Goal: Task Accomplishment & Management: Manage account settings

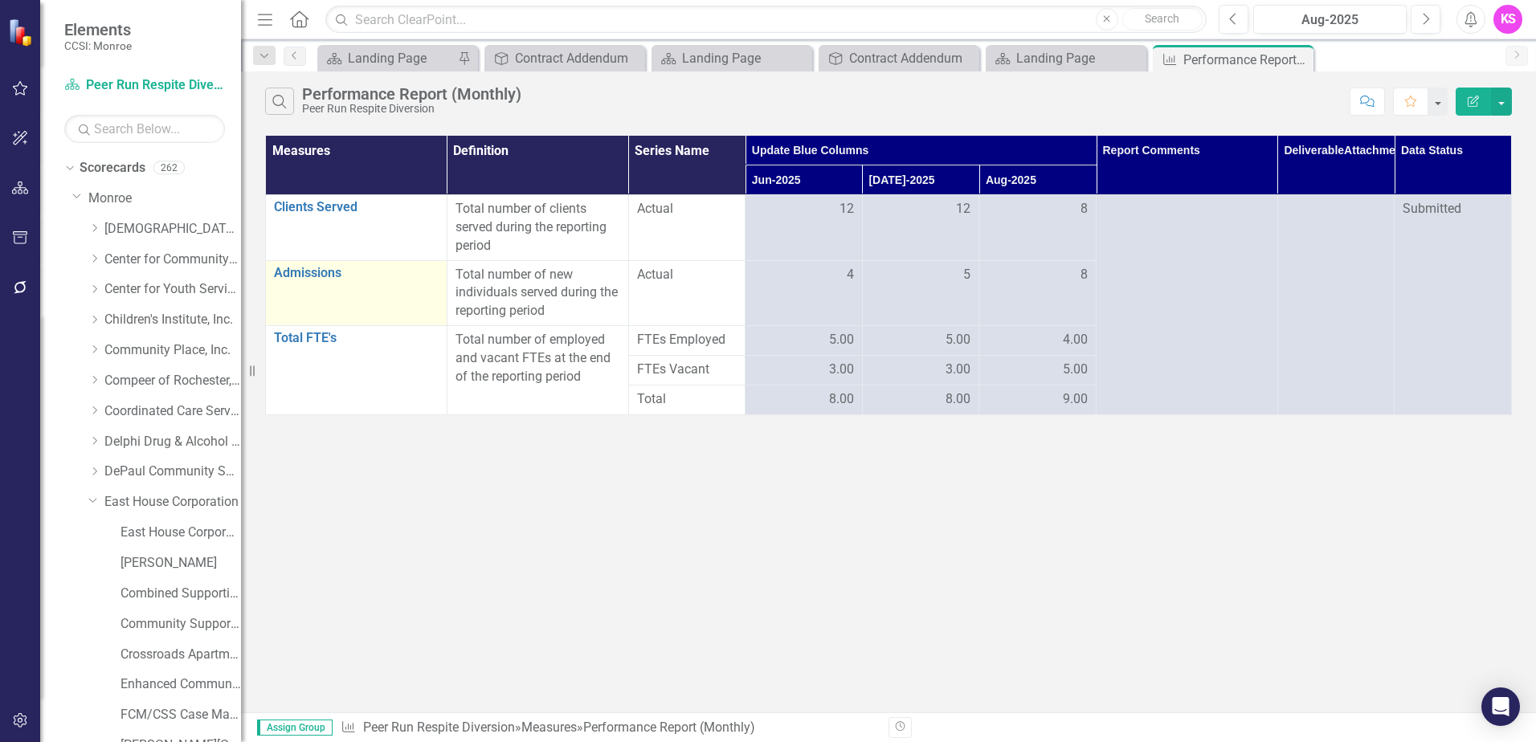
scroll to position [80, 0]
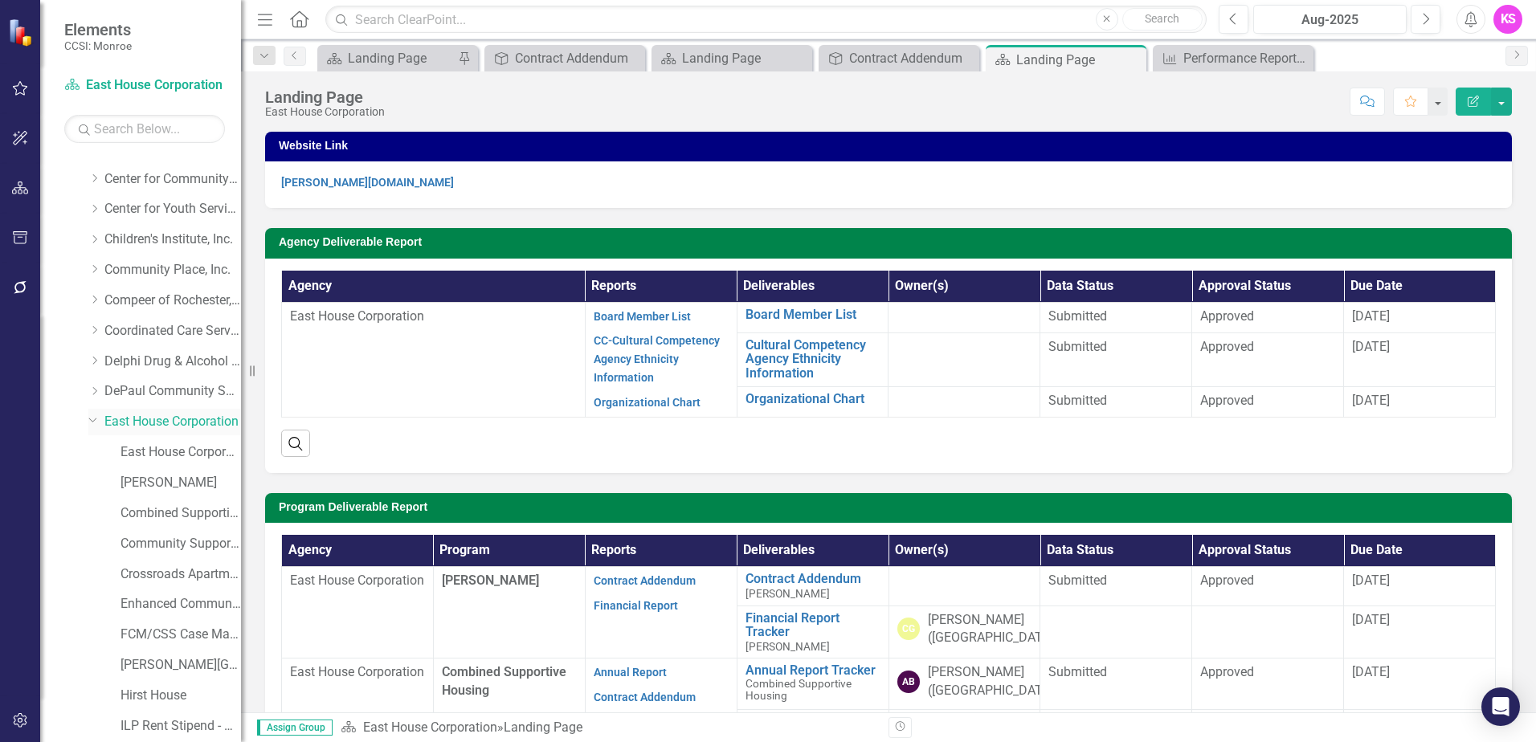
click at [157, 423] on link "East House Corporation" at bounding box center [172, 422] width 137 height 18
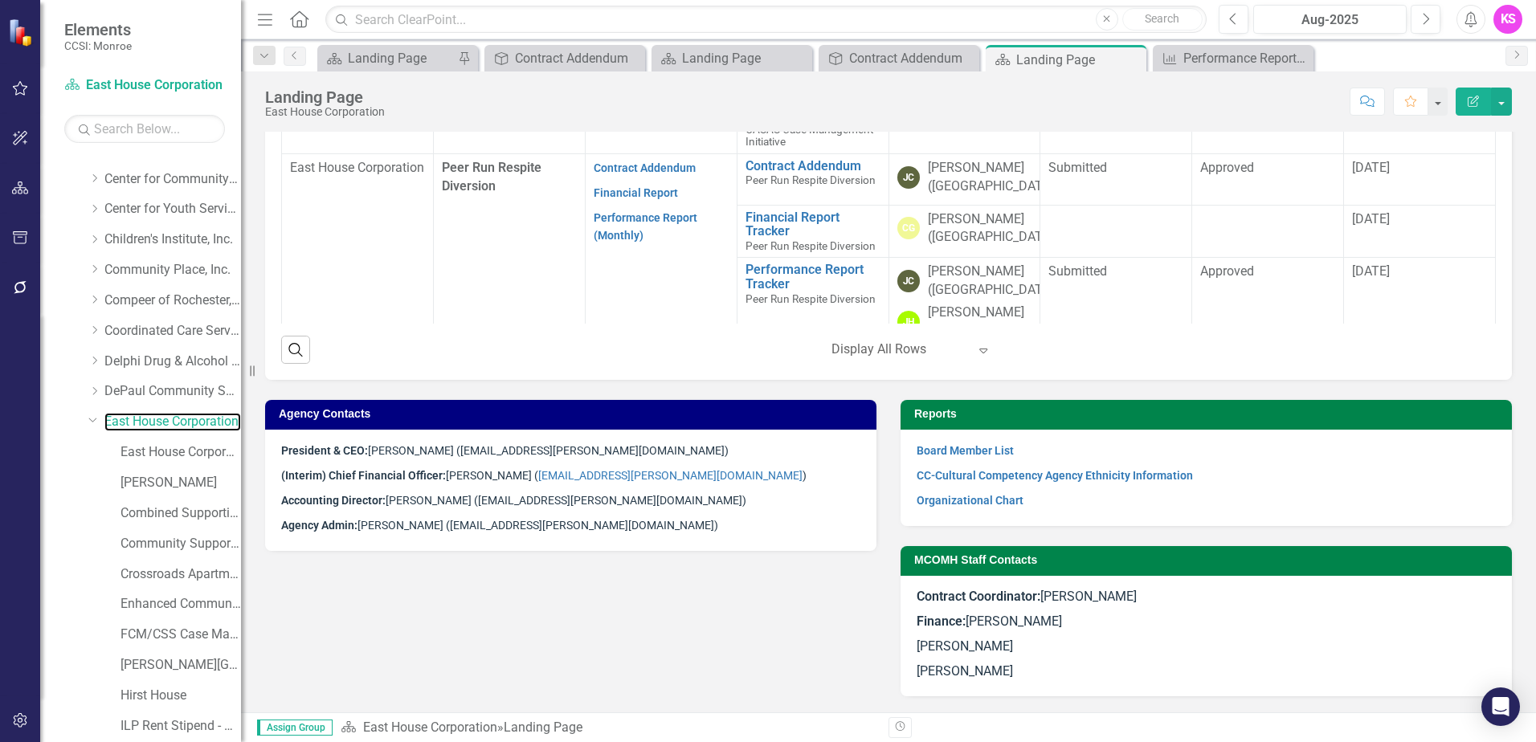
scroll to position [964, 0]
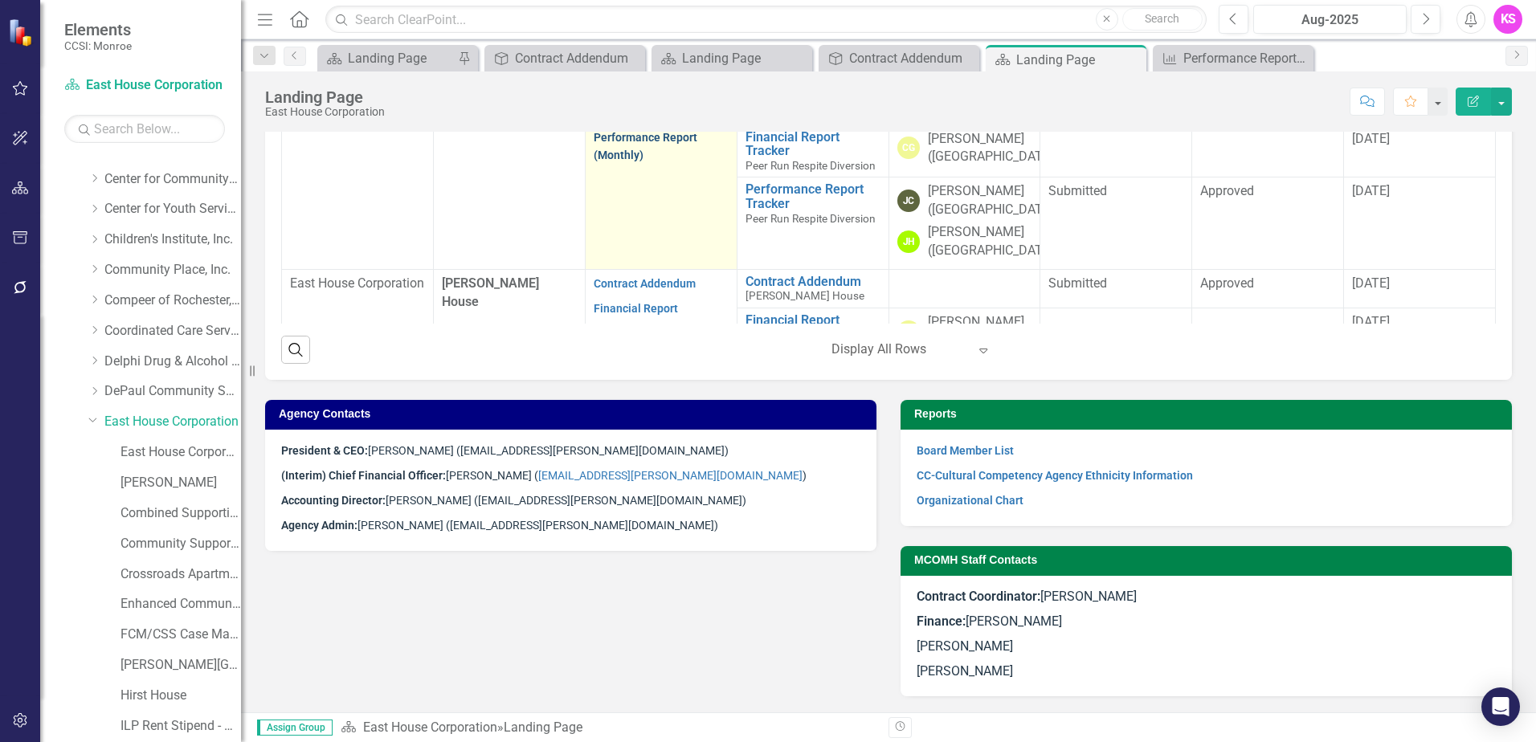
click at [619, 162] on link "Performance Report (Monthly)" at bounding box center [646, 146] width 104 height 31
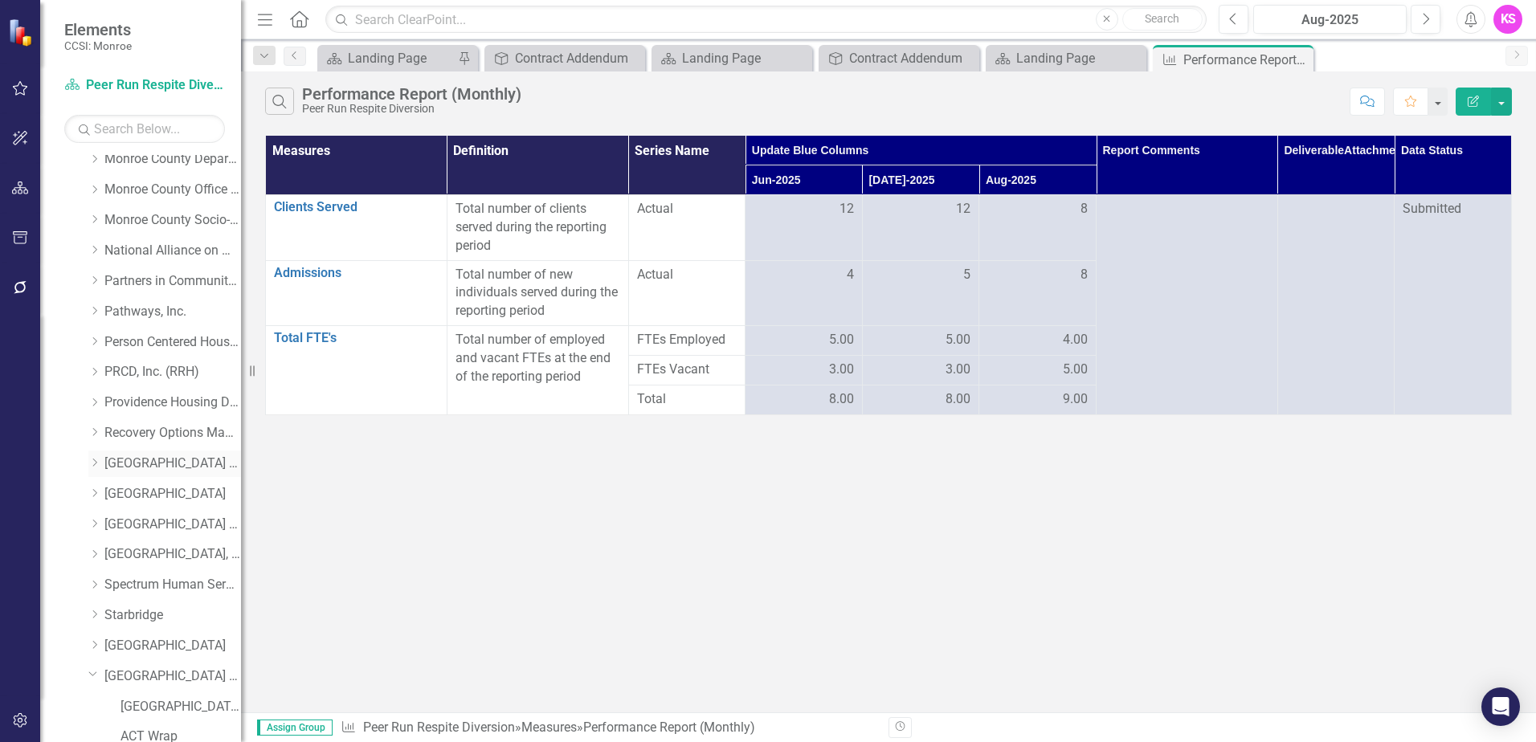
scroll to position [1366, 0]
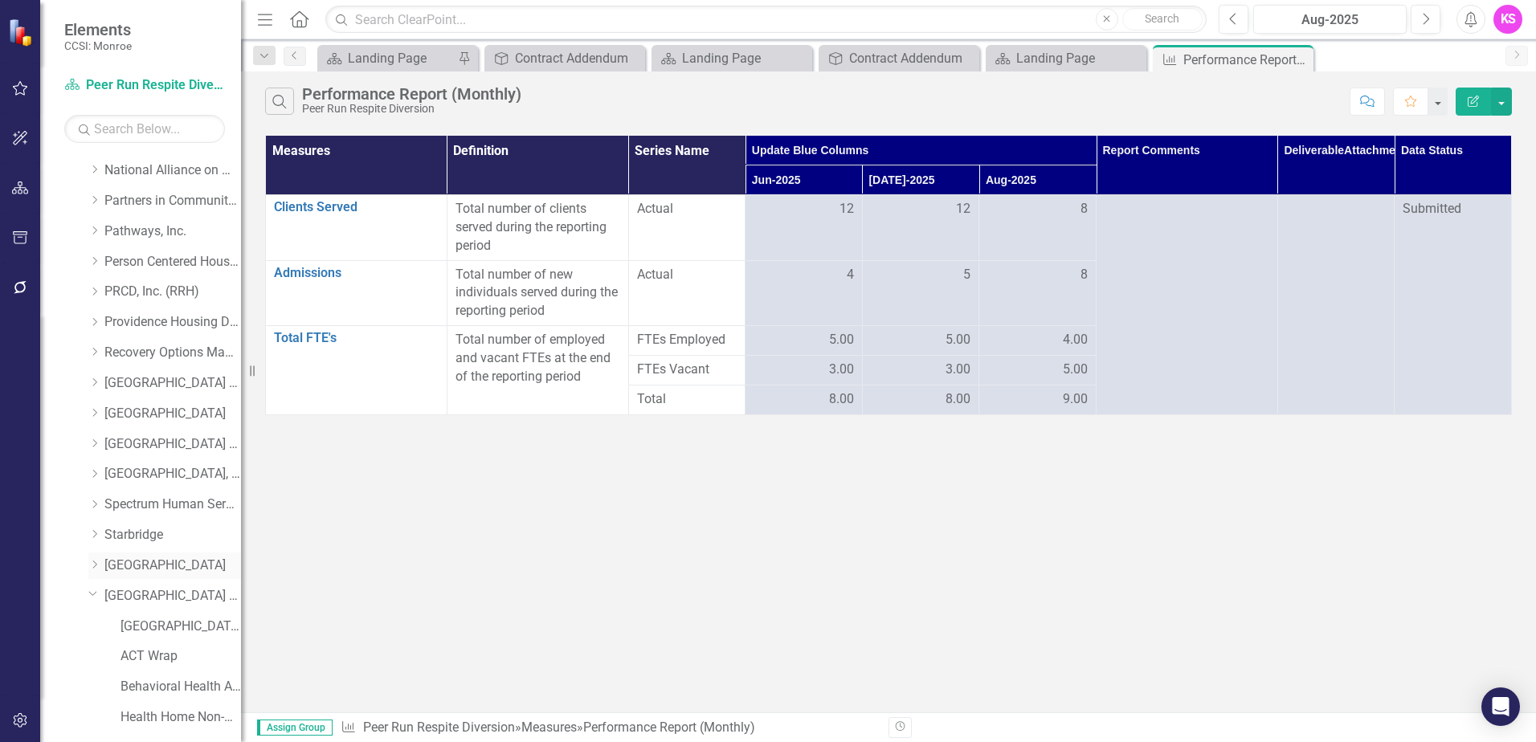
click at [94, 564] on icon "Dropdown" at bounding box center [94, 565] width 12 height 10
click at [159, 562] on link "[GEOGRAPHIC_DATA]" at bounding box center [172, 566] width 137 height 18
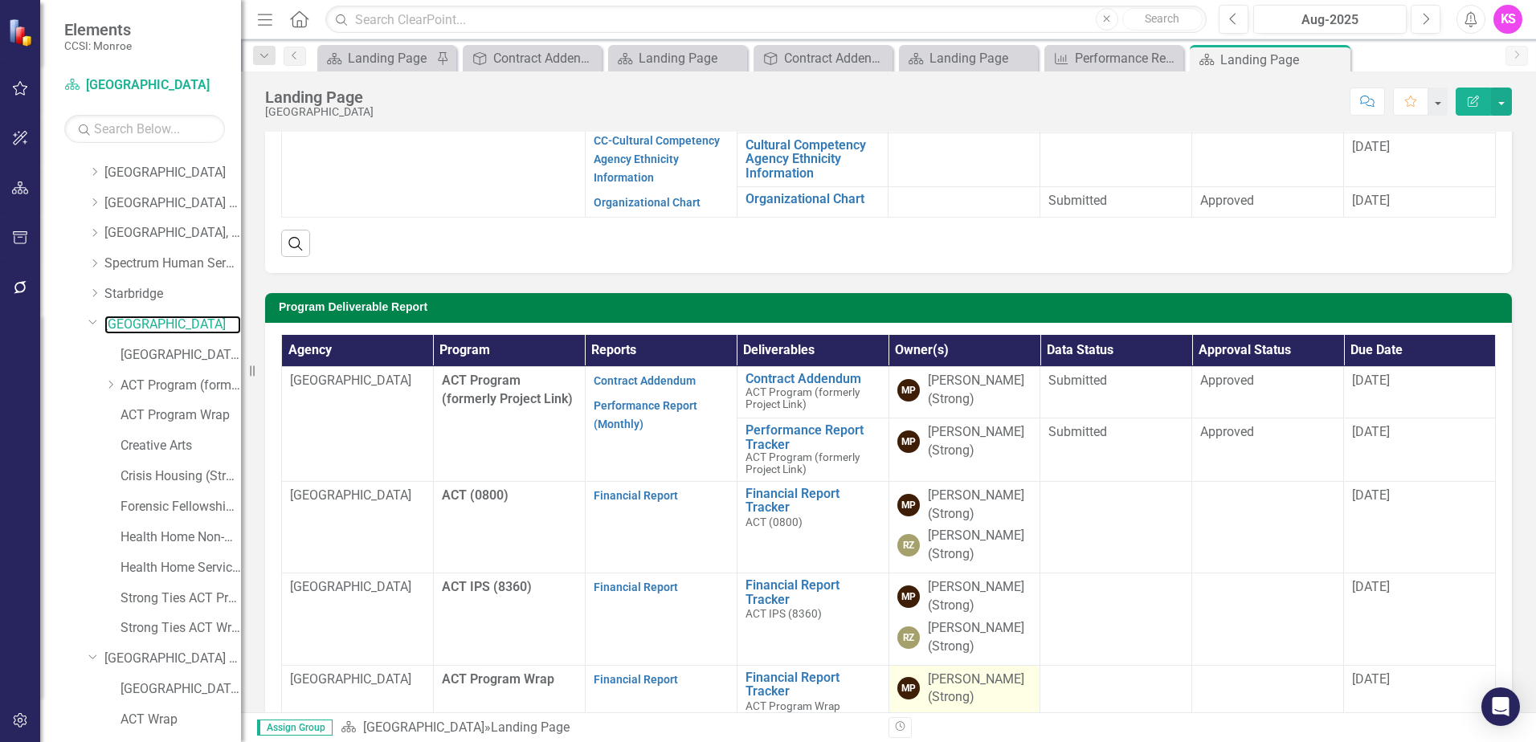
scroll to position [157, 0]
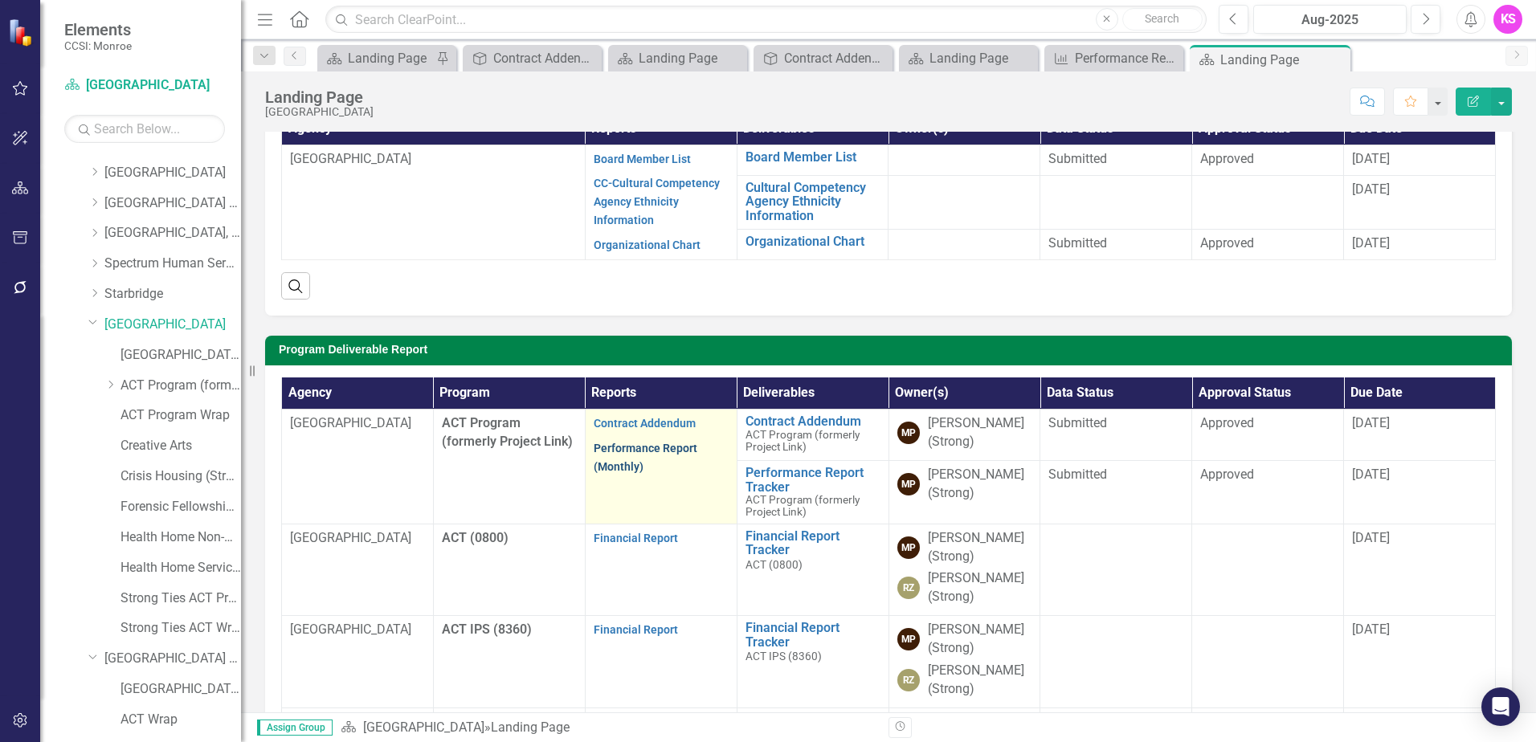
click at [623, 447] on link "Performance Report (Monthly)" at bounding box center [646, 457] width 104 height 31
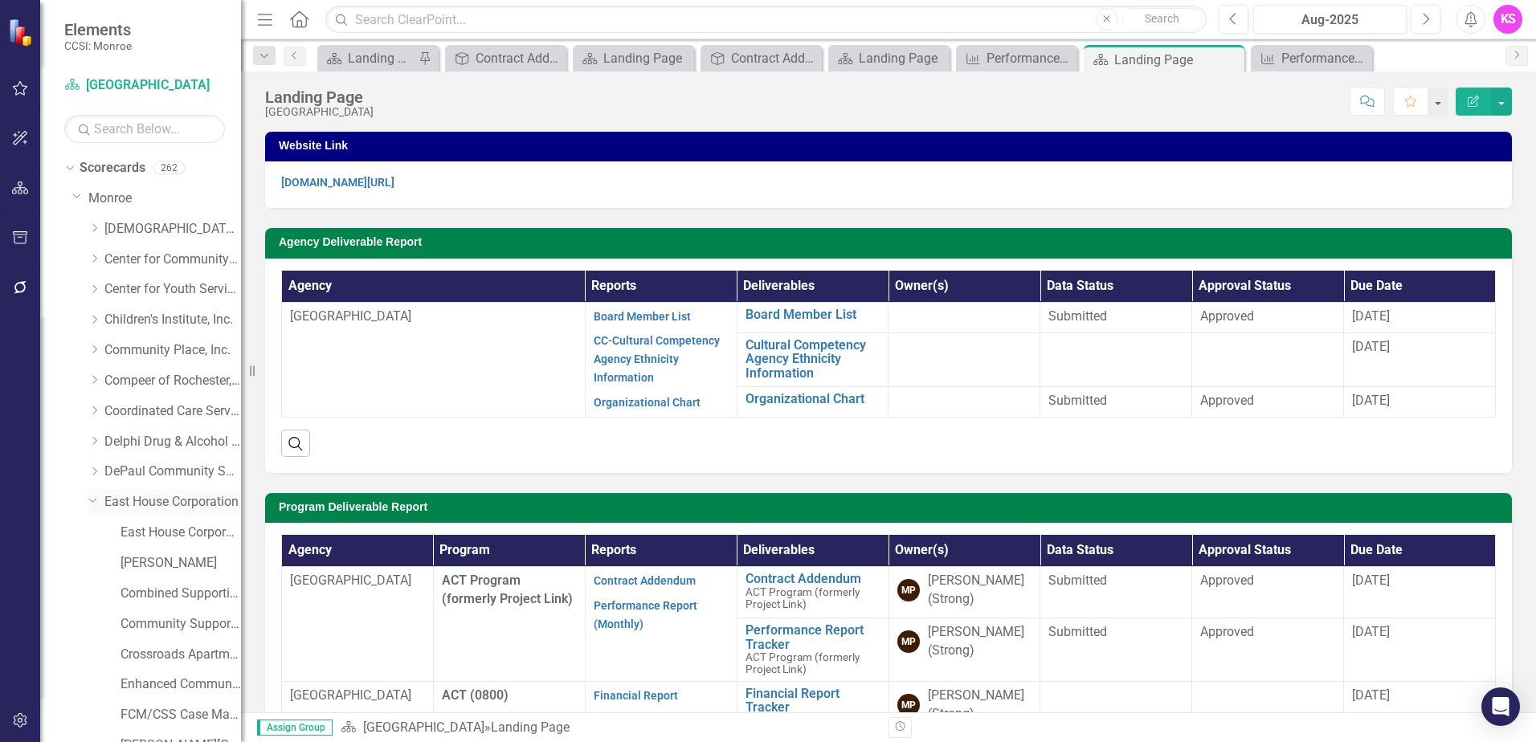
click at [146, 502] on link "East House Corporation" at bounding box center [172, 502] width 137 height 18
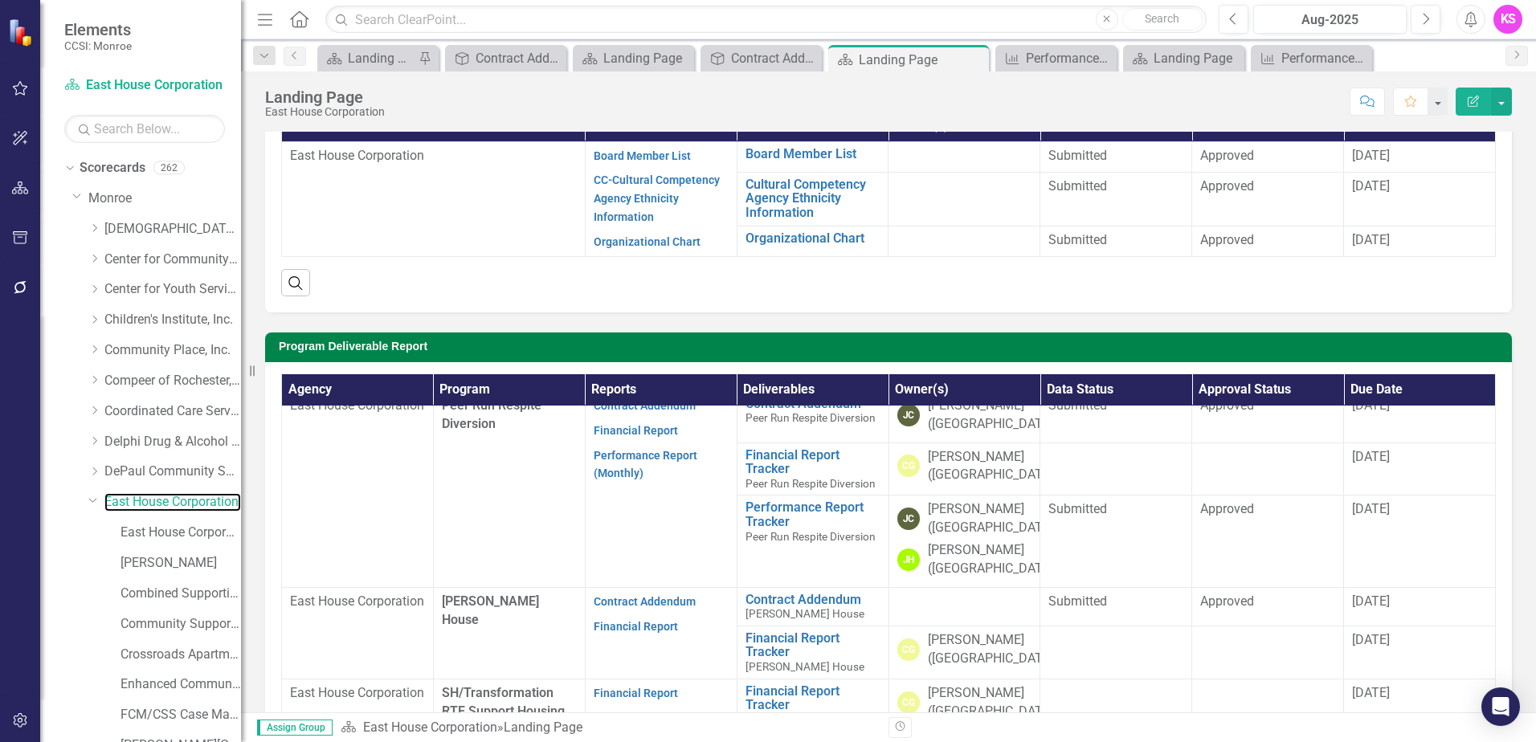
scroll to position [1285, 0]
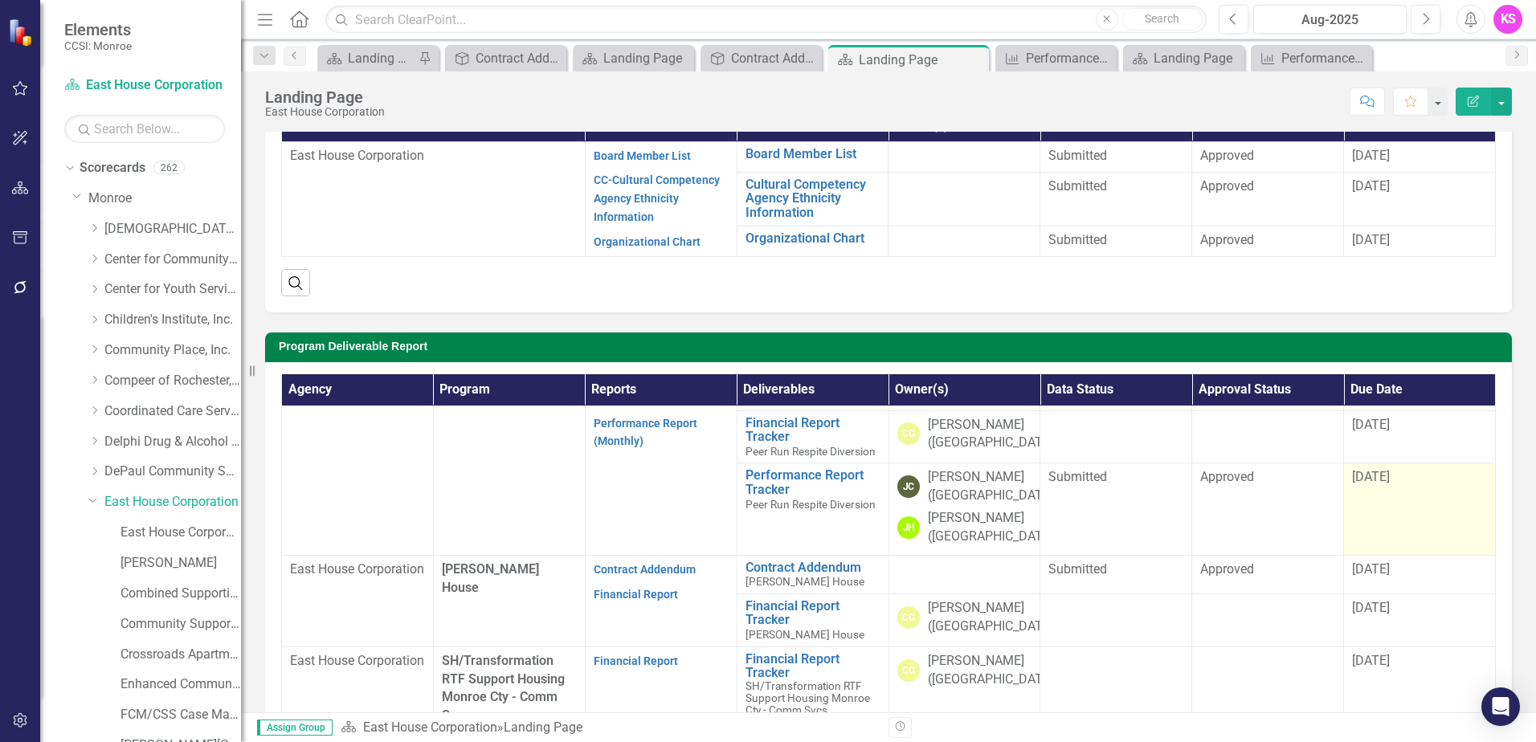
click at [1344, 555] on td "[DATE]" at bounding box center [1420, 510] width 152 height 92
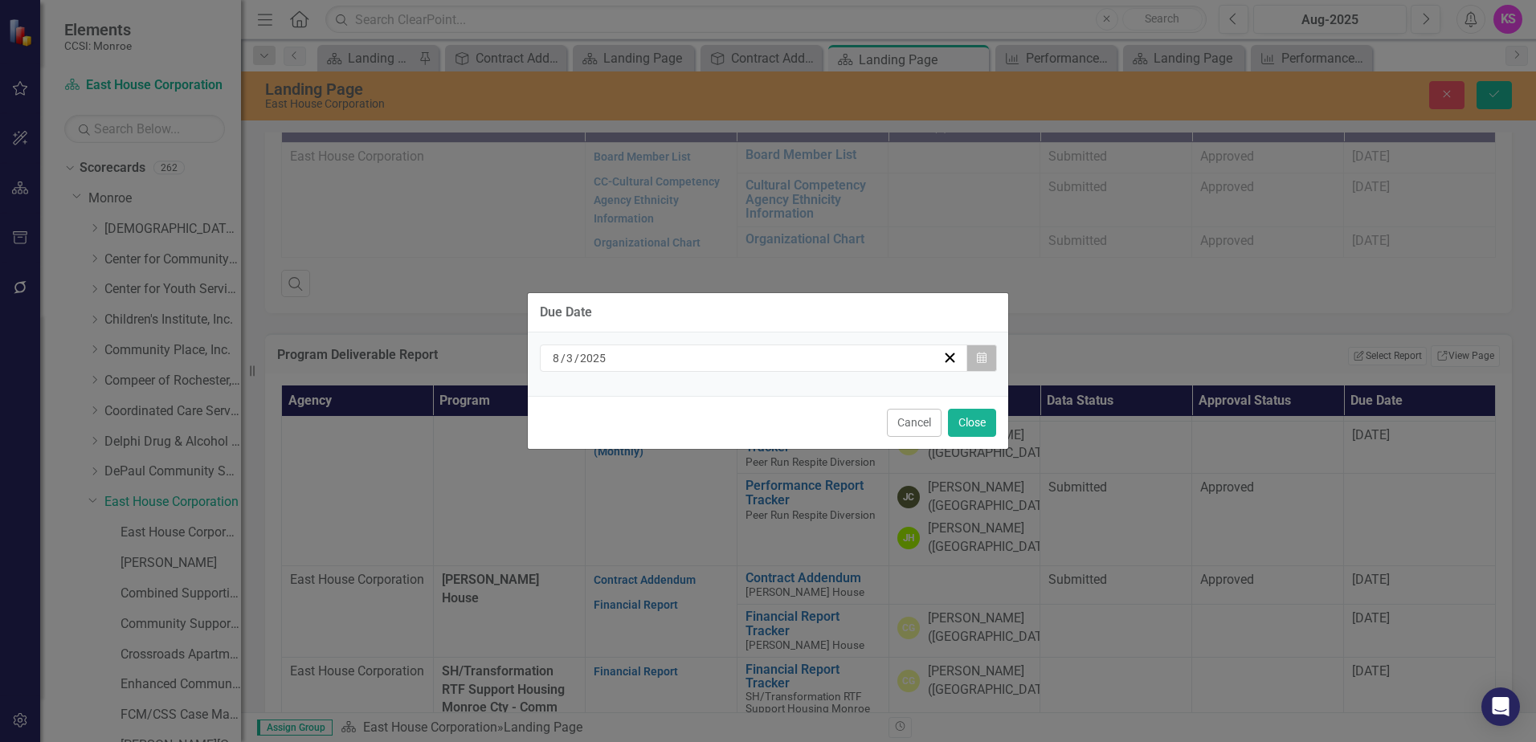
click at [985, 361] on icon "button" at bounding box center [982, 357] width 10 height 11
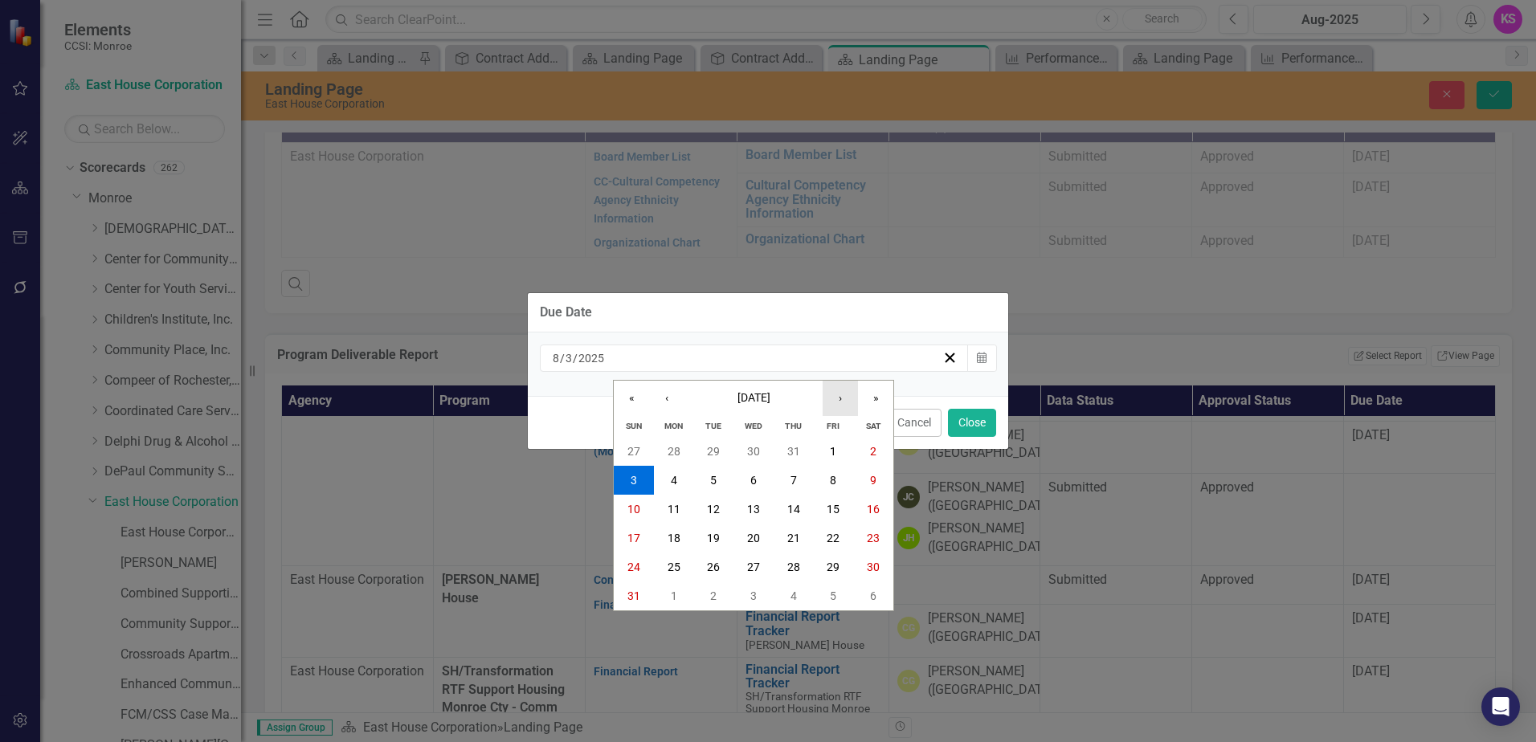
click at [839, 400] on button "›" at bounding box center [840, 398] width 35 height 35
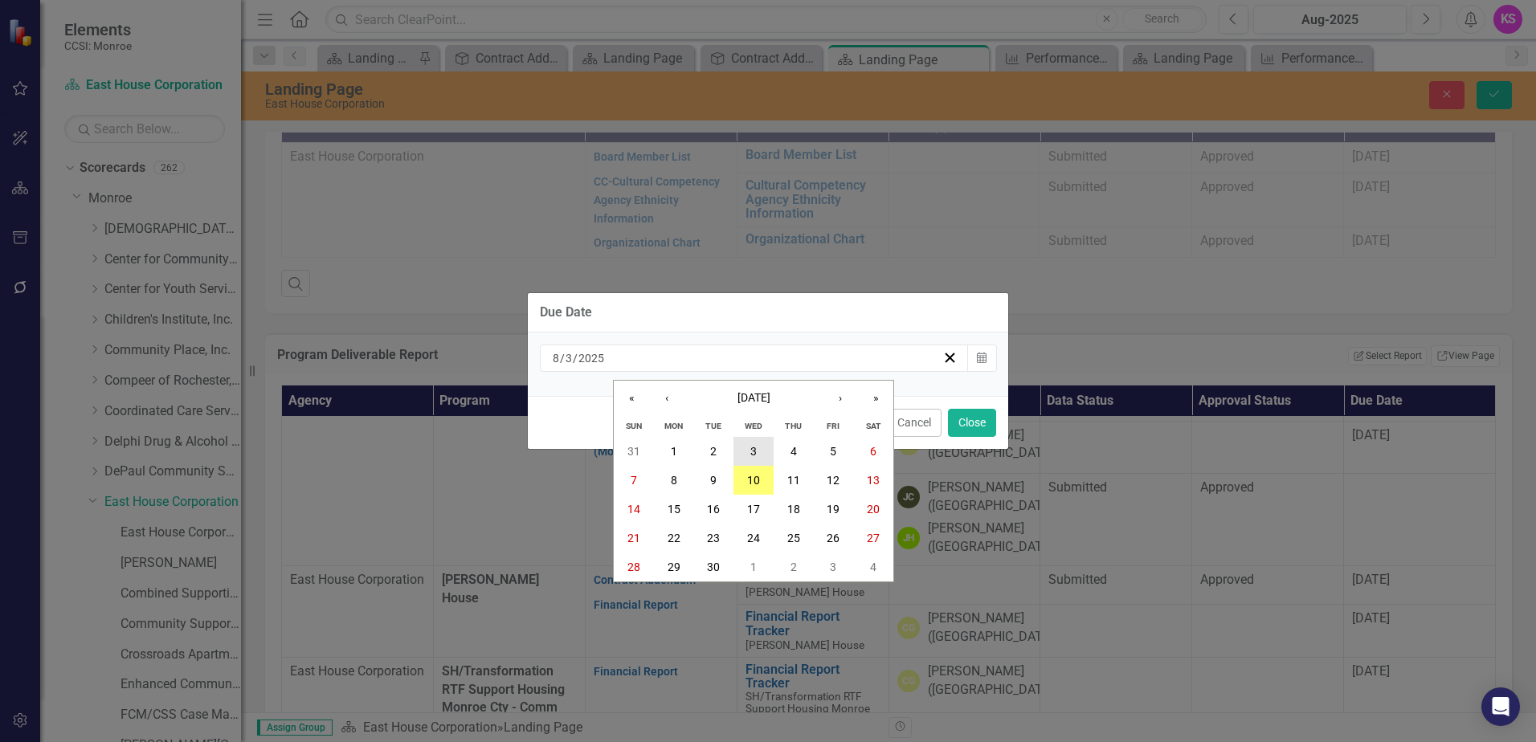
click at [749, 454] on button "3" at bounding box center [753, 451] width 40 height 29
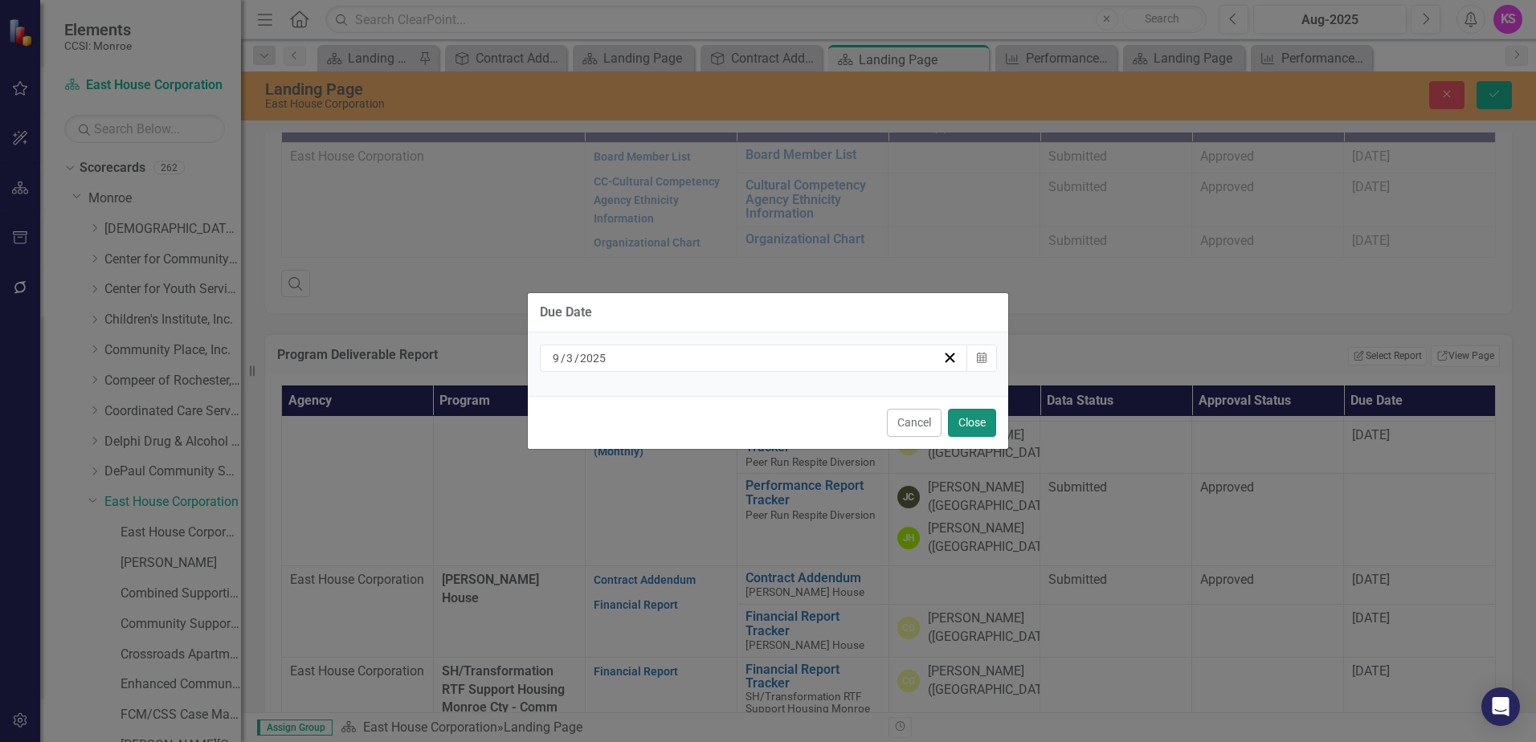
click at [971, 417] on button "Close" at bounding box center [972, 423] width 48 height 28
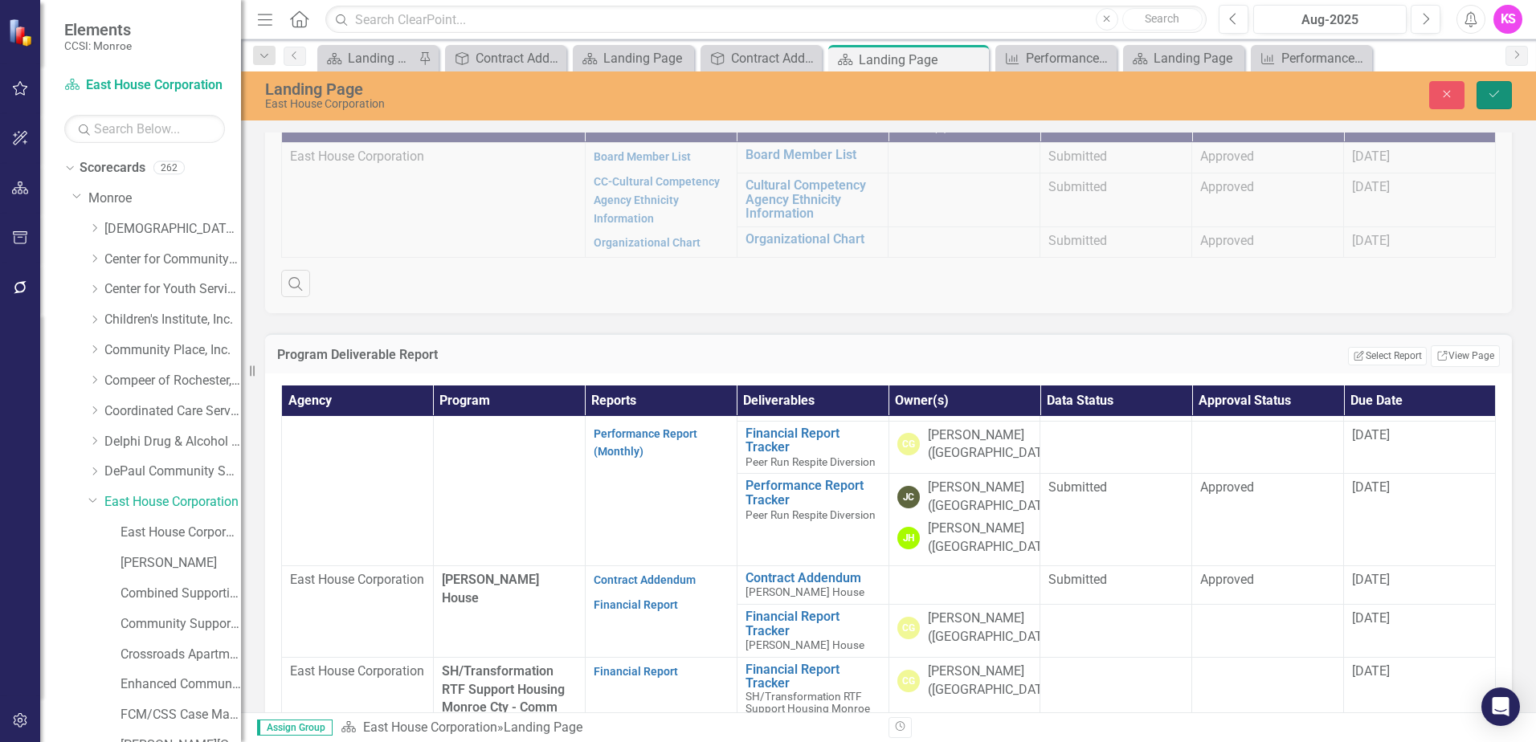
click at [1497, 91] on icon "Save" at bounding box center [1494, 93] width 14 height 11
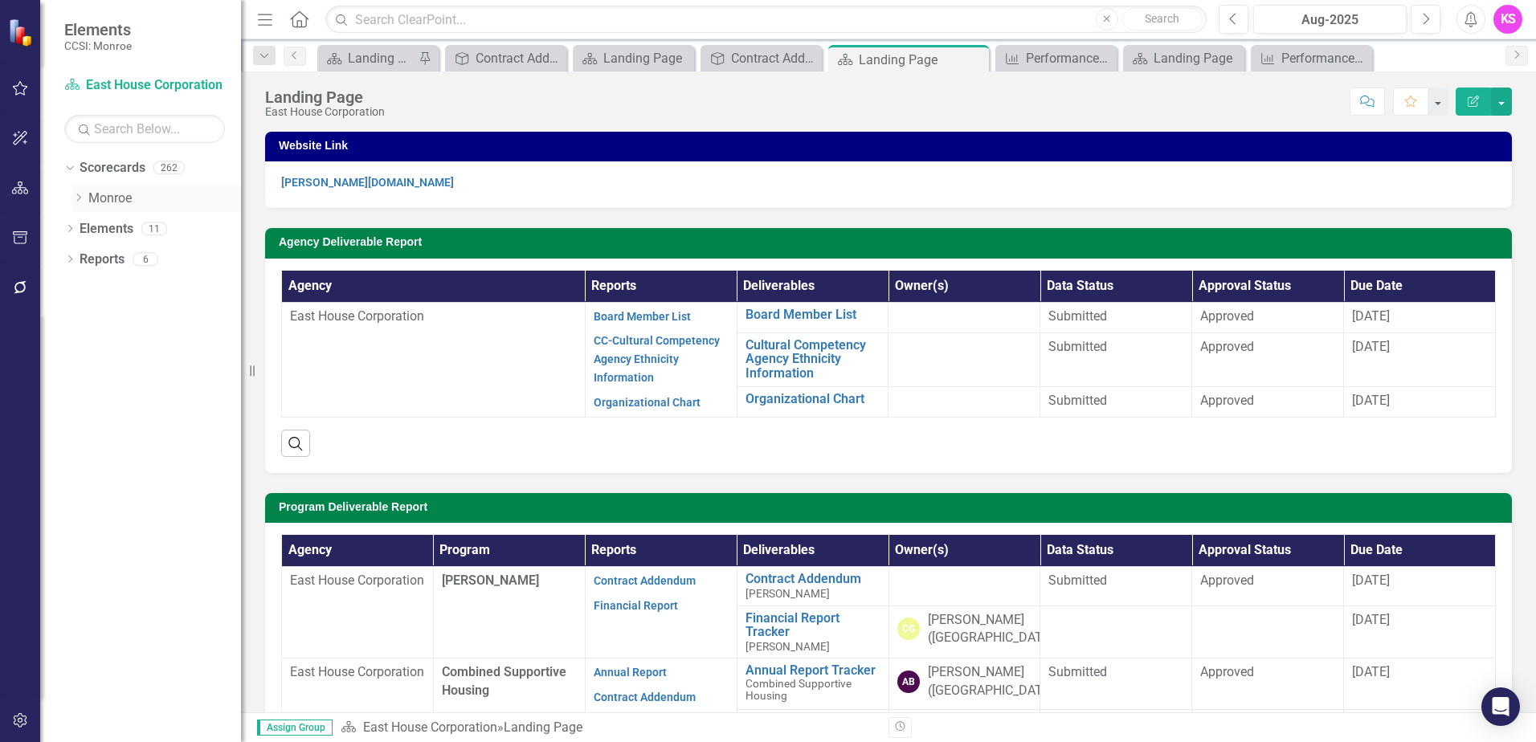
click at [78, 199] on icon "Dropdown" at bounding box center [78, 198] width 12 height 10
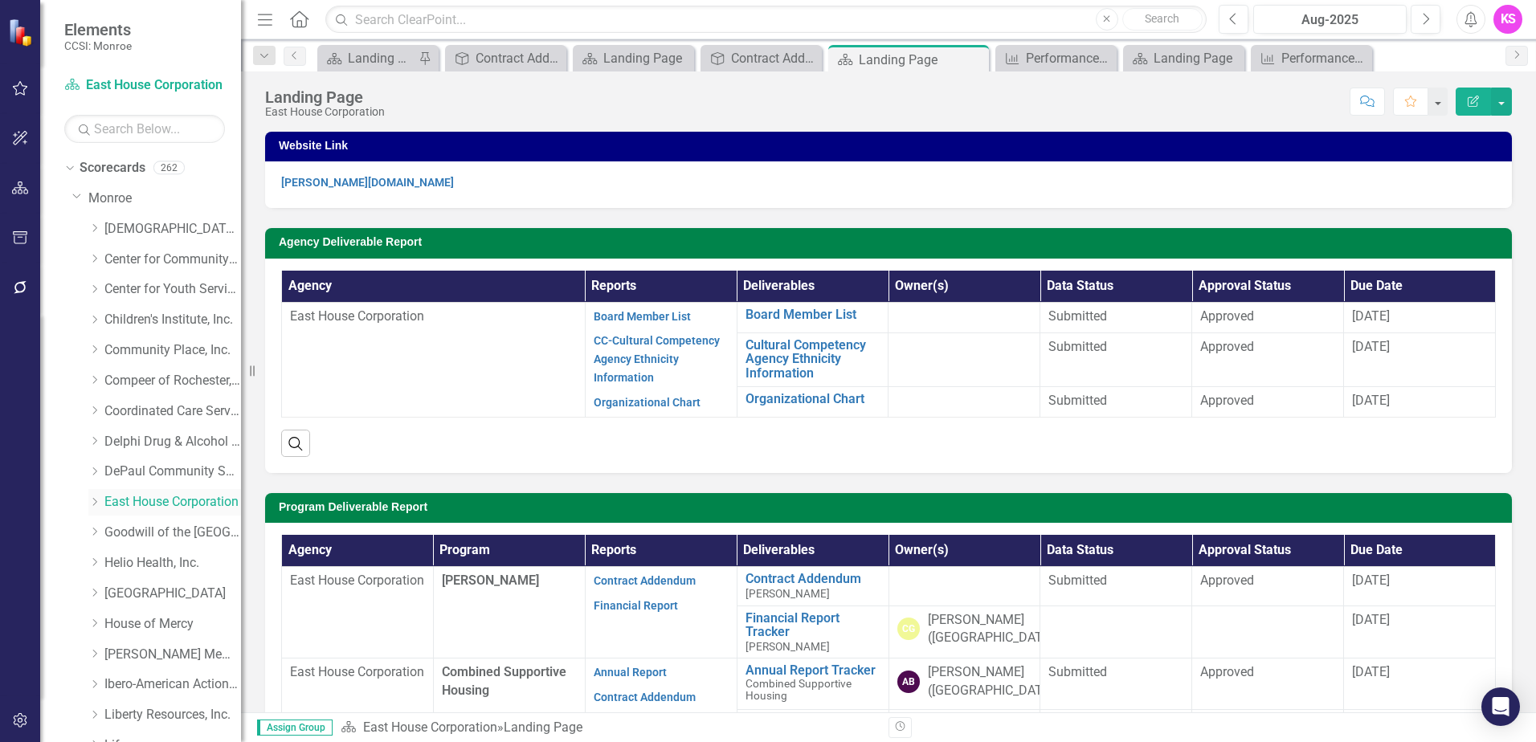
drag, startPoint x: 97, startPoint y: 503, endPoint x: 172, endPoint y: 512, distance: 75.2
click at [97, 503] on icon "Dropdown" at bounding box center [94, 502] width 12 height 10
click at [156, 528] on link "East House Corporation (MCOMH Internal)" at bounding box center [180, 533] width 120 height 18
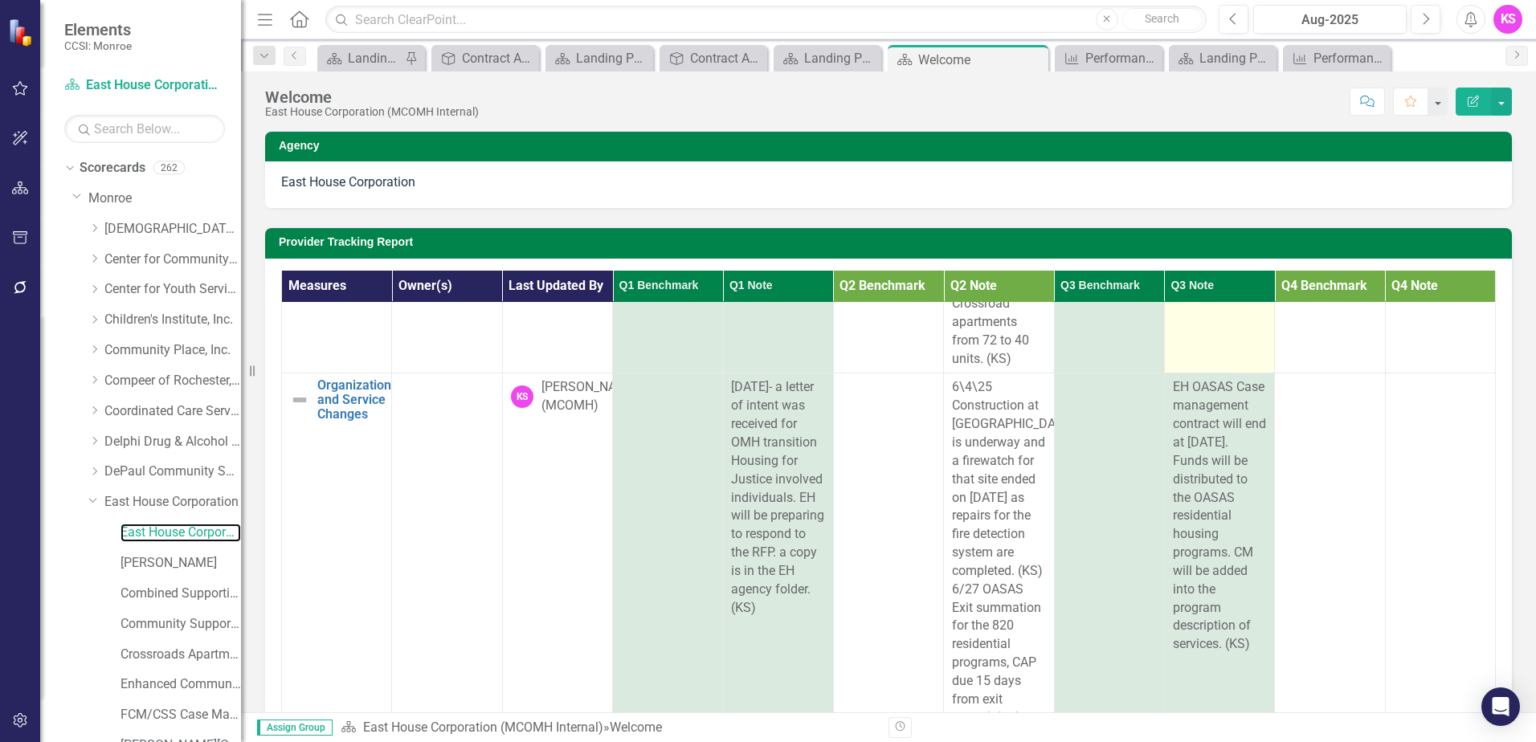
scroll to position [803, 0]
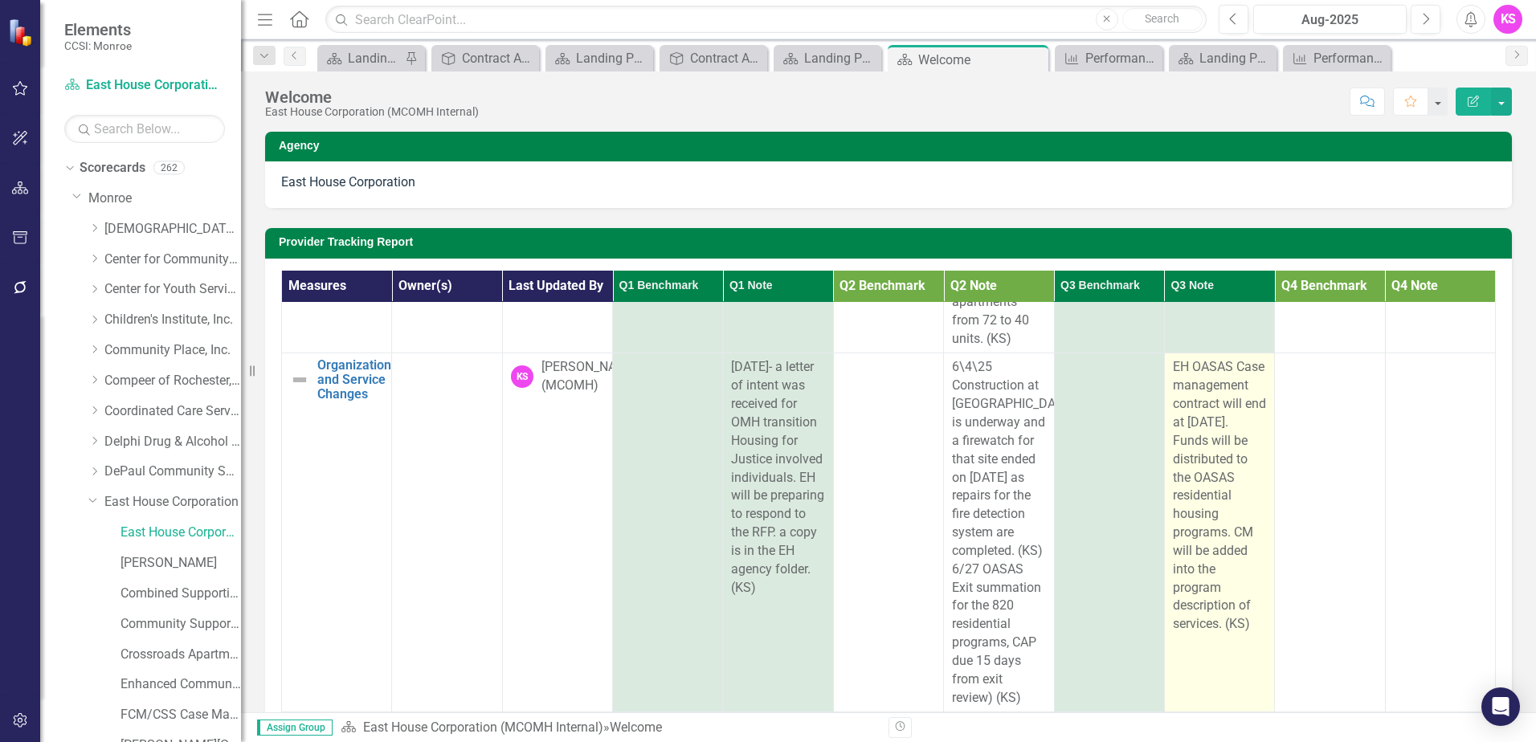
click at [1178, 476] on span "EH OASAS Case management contract will end at [DATE]. Funds will be distributed…" at bounding box center [1219, 495] width 93 height 272
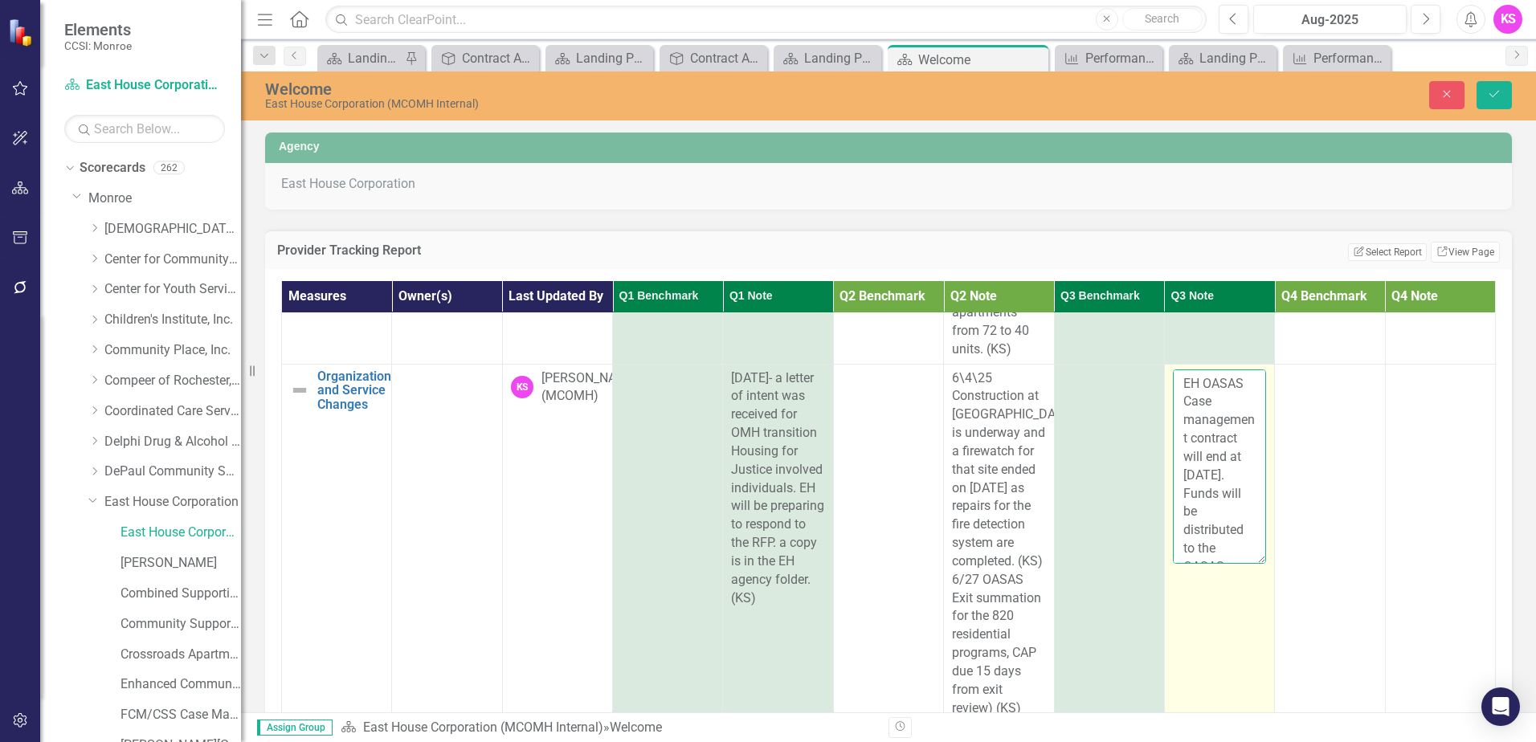
click at [1190, 529] on textarea "EH OASAS Case management contract will end at [DATE]. Funds will be distributed…" at bounding box center [1219, 467] width 93 height 194
click at [1173, 451] on textarea "EH OASAS Case management contract will end at [DATE]. Funds will be distributed…" at bounding box center [1219, 467] width 93 height 194
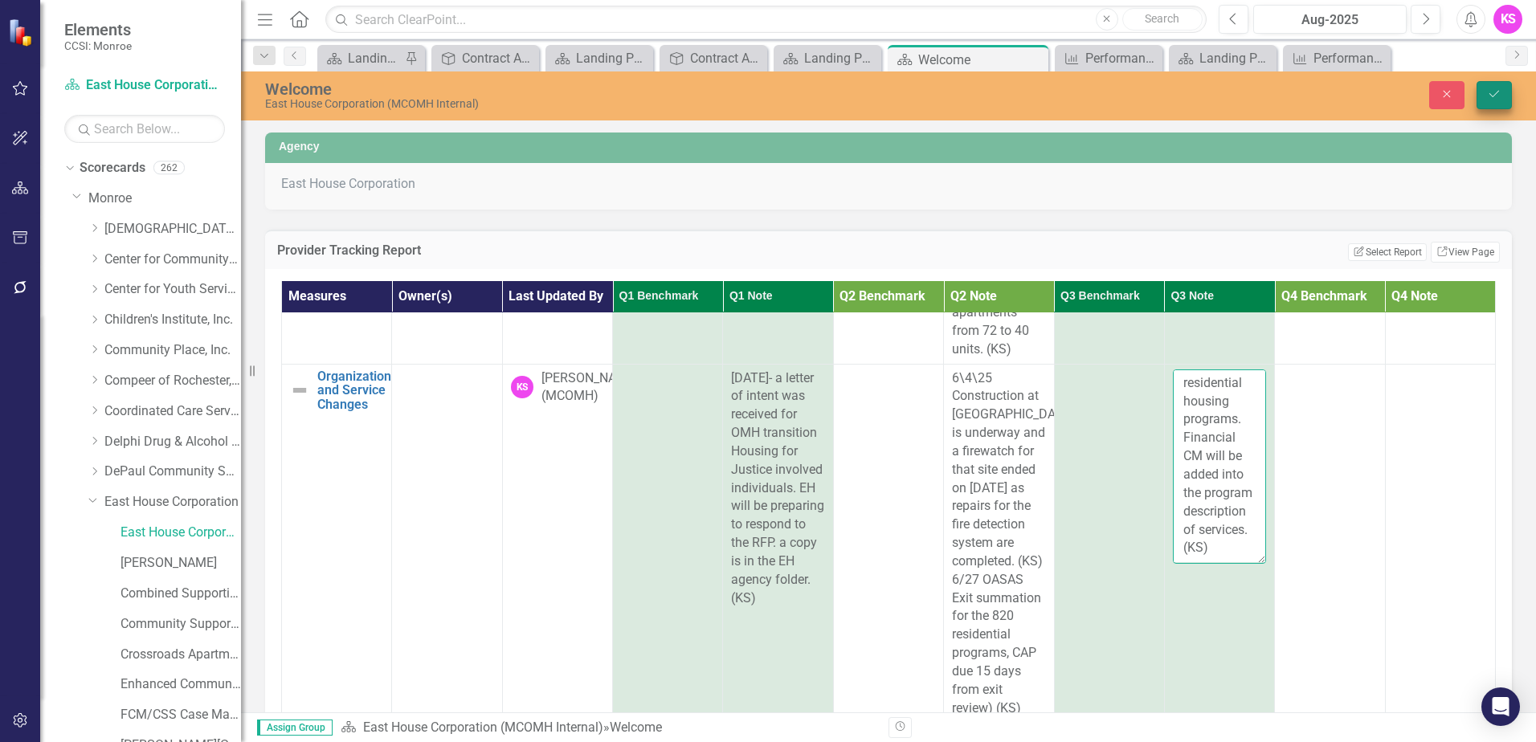
type textarea "EH OASAS Case management contract will end at [DATE]. Funds will be distributed…"
drag, startPoint x: 1498, startPoint y: 94, endPoint x: 1475, endPoint y: 127, distance: 40.3
click at [1498, 94] on icon "Save" at bounding box center [1494, 93] width 14 height 11
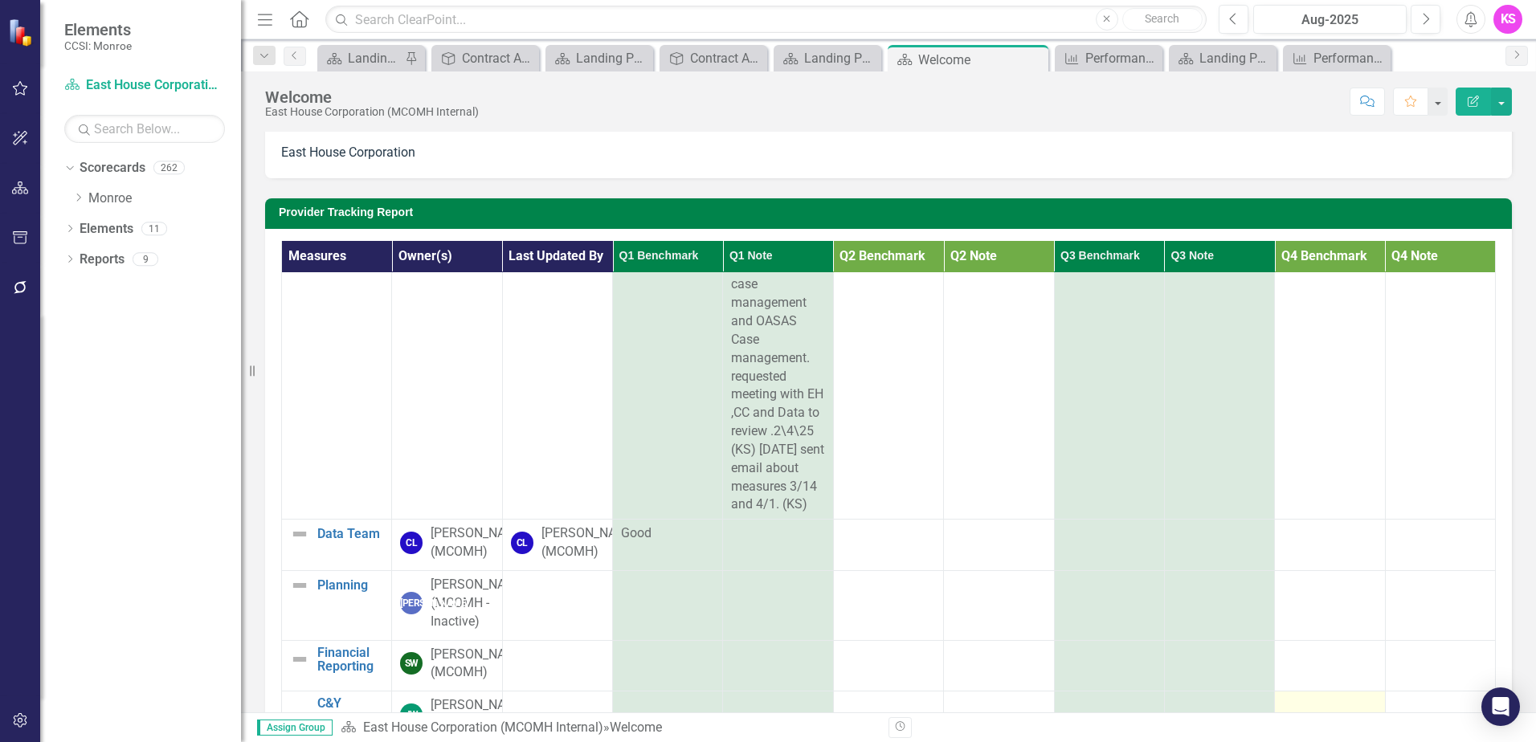
scroll to position [0, 0]
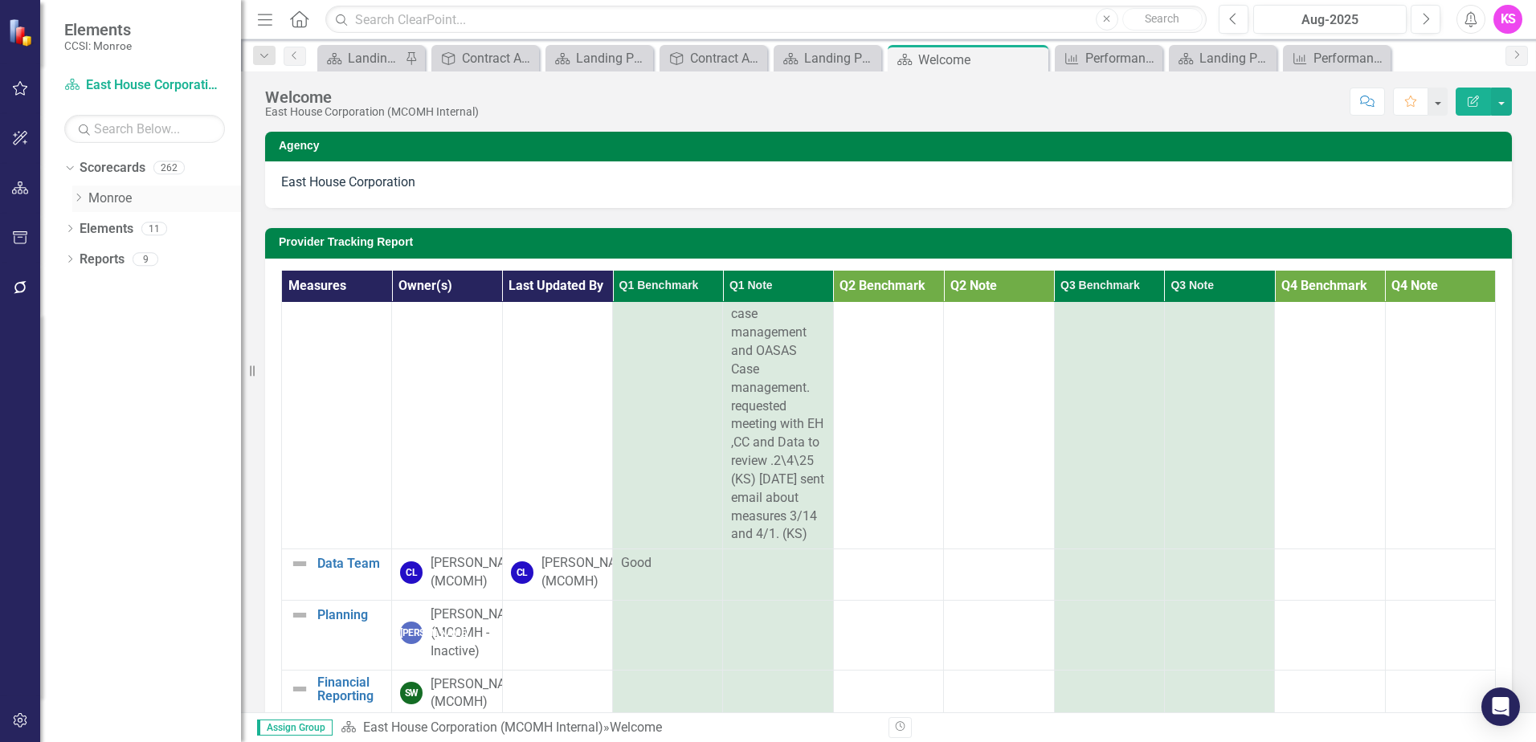
click at [80, 196] on icon "Dropdown" at bounding box center [78, 198] width 12 height 10
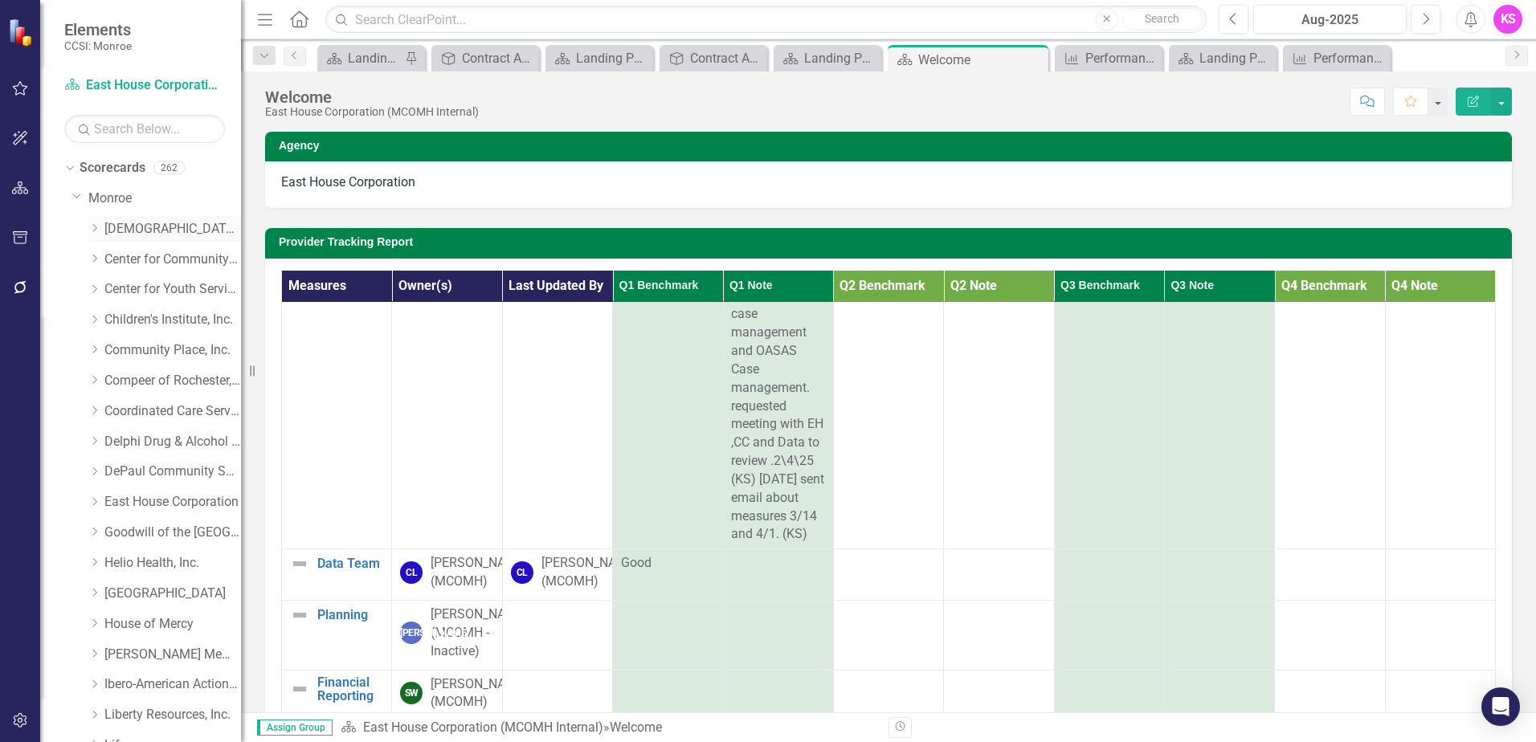
click at [97, 231] on icon "Dropdown" at bounding box center [94, 228] width 12 height 10
click at [182, 263] on link "[DEMOGRAPHIC_DATA] Charities Family & Community Services (MCOMH Internal)" at bounding box center [180, 260] width 120 height 18
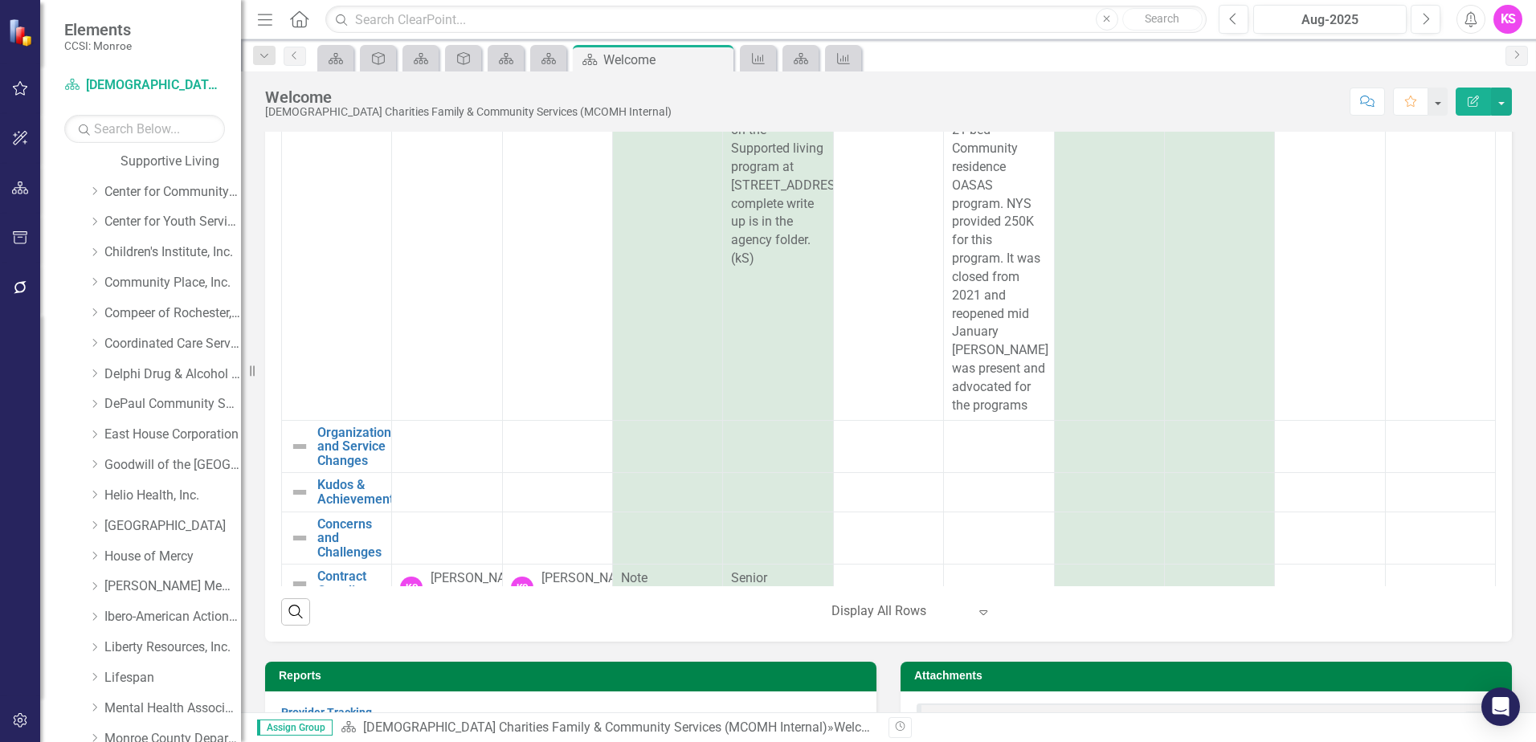
scroll to position [482, 0]
